Goal: Task Accomplishment & Management: Use online tool/utility

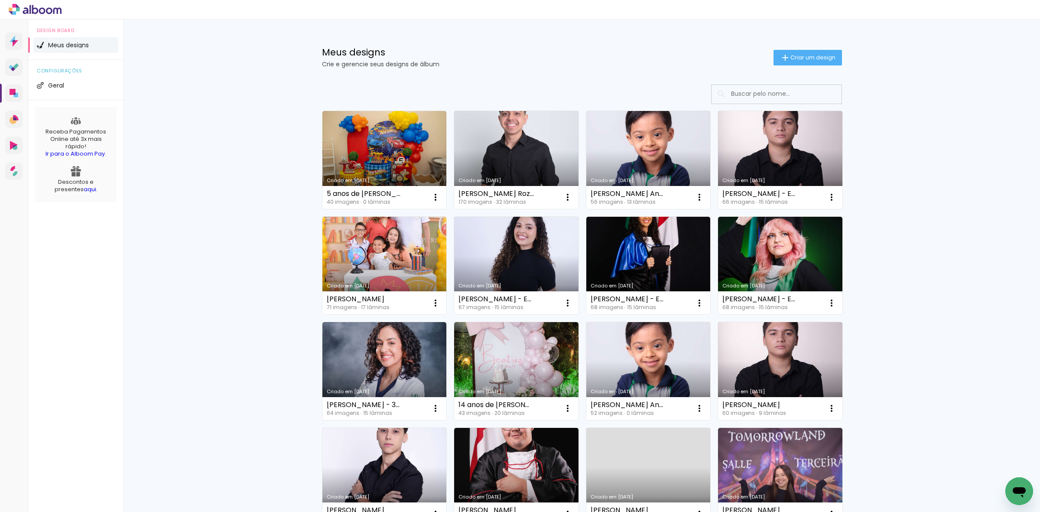
click at [973, 178] on div "Meus designs Crie e gerencie seus designs de álbum Criar um design Criado em 18…" at bounding box center [582, 480] width 917 height 921
click at [967, 176] on div "Meus designs Crie e gerencie seus designs de álbum Criar um design Criado em 18…" at bounding box center [582, 480] width 917 height 921
click at [495, 49] on h1 "Meus designs" at bounding box center [548, 52] width 452 height 9
click at [464, 83] on div "Criado em 18/08/25 5 anos de Gabriel José 40 imagens ∙ 0 lâminas Abrir Fazer um…" at bounding box center [581, 508] width 563 height 865
